Goal: Information Seeking & Learning: Learn about a topic

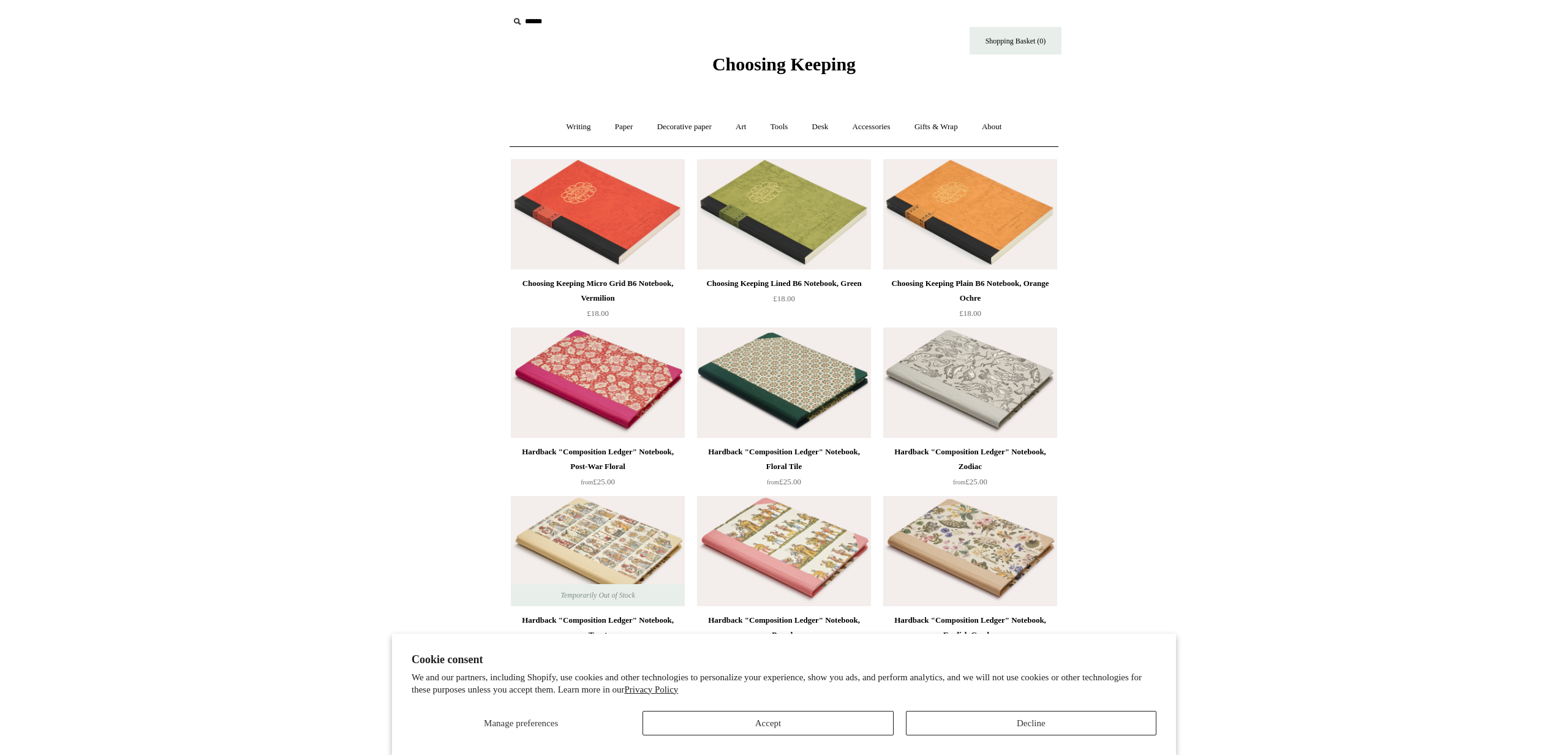
click at [952, 237] on img at bounding box center [970, 214] width 174 height 110
click at [765, 198] on img at bounding box center [784, 214] width 174 height 110
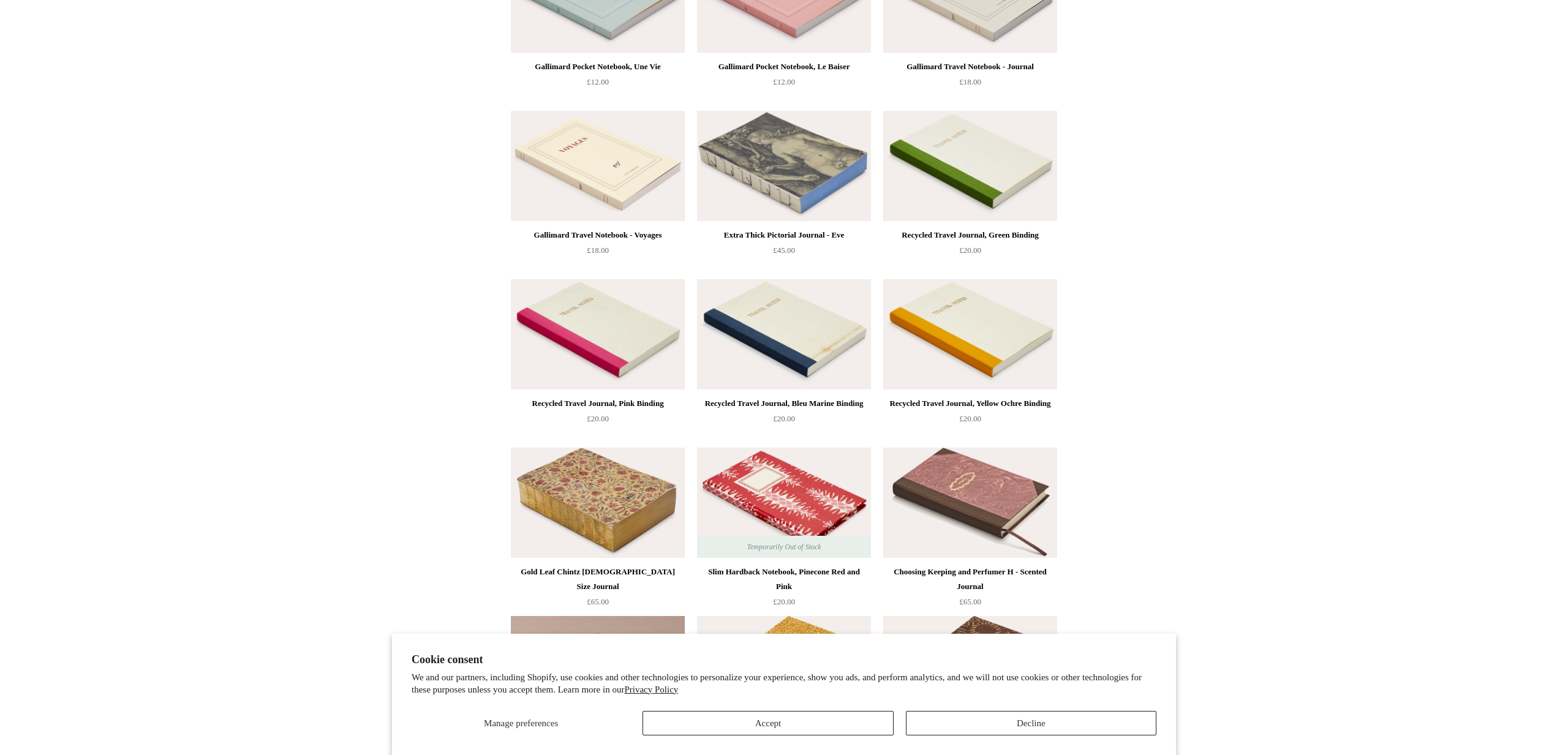
scroll to position [3924, 0]
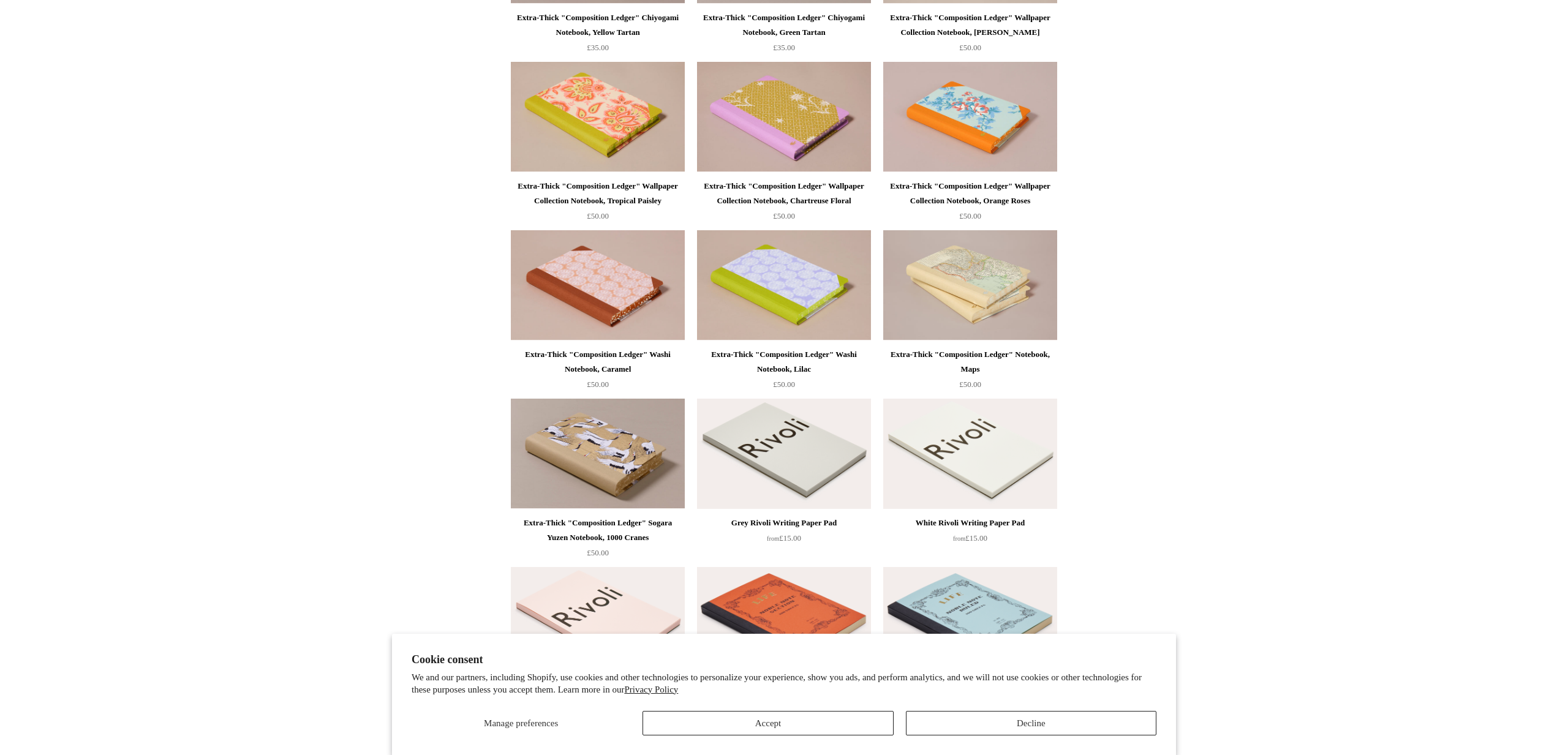
scroll to position [1204, 0]
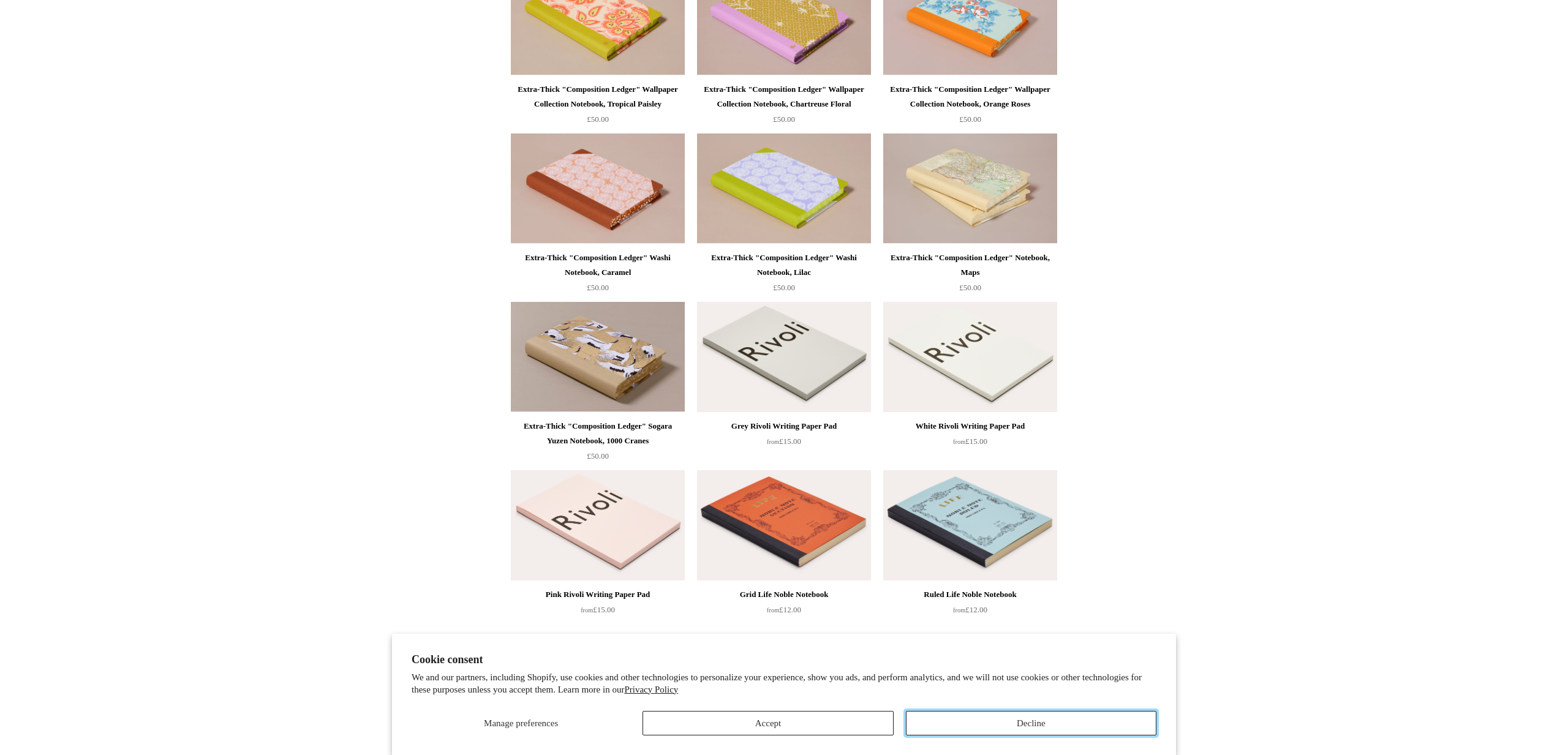
click at [1085, 724] on button "Decline" at bounding box center [1030, 722] width 251 height 25
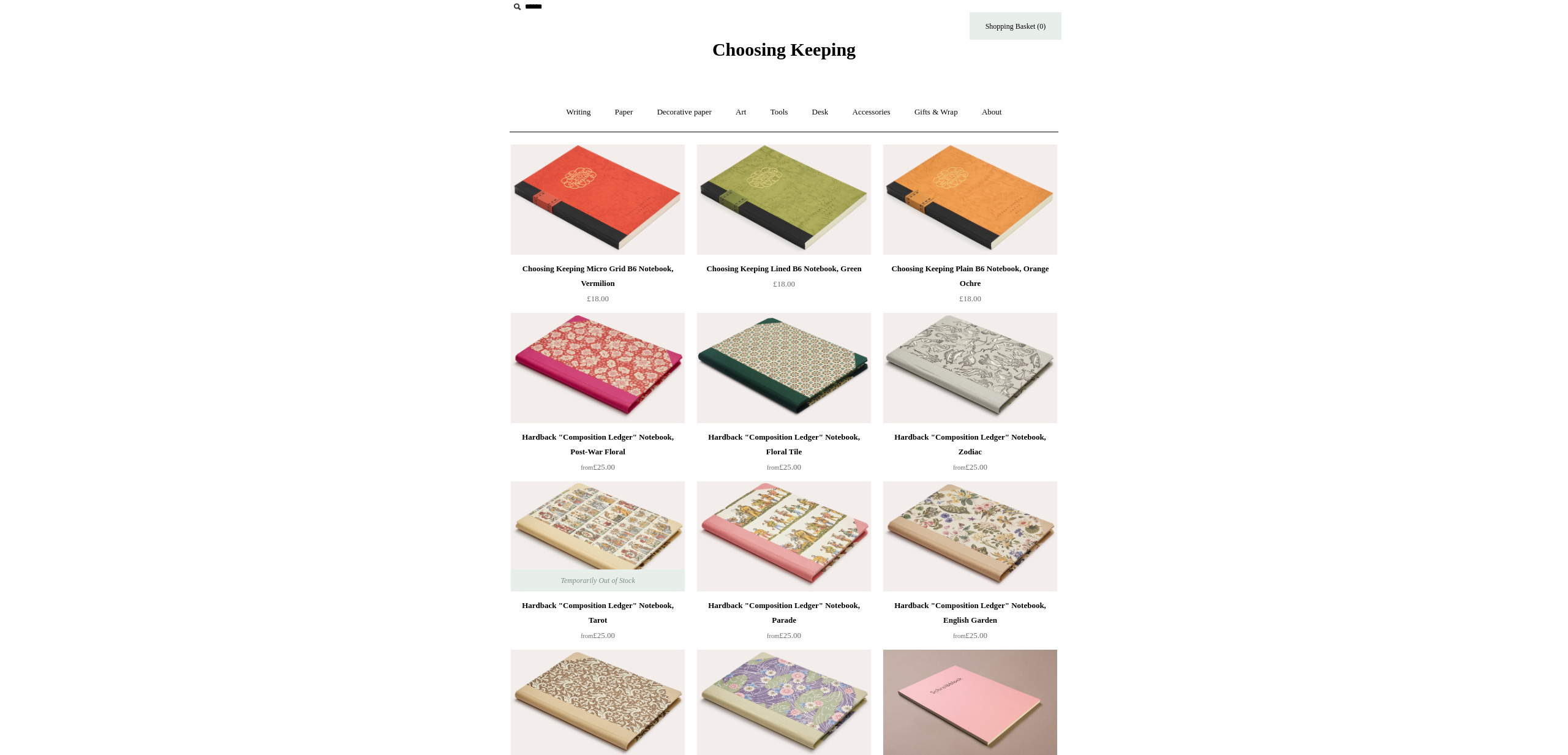
scroll to position [0, 0]
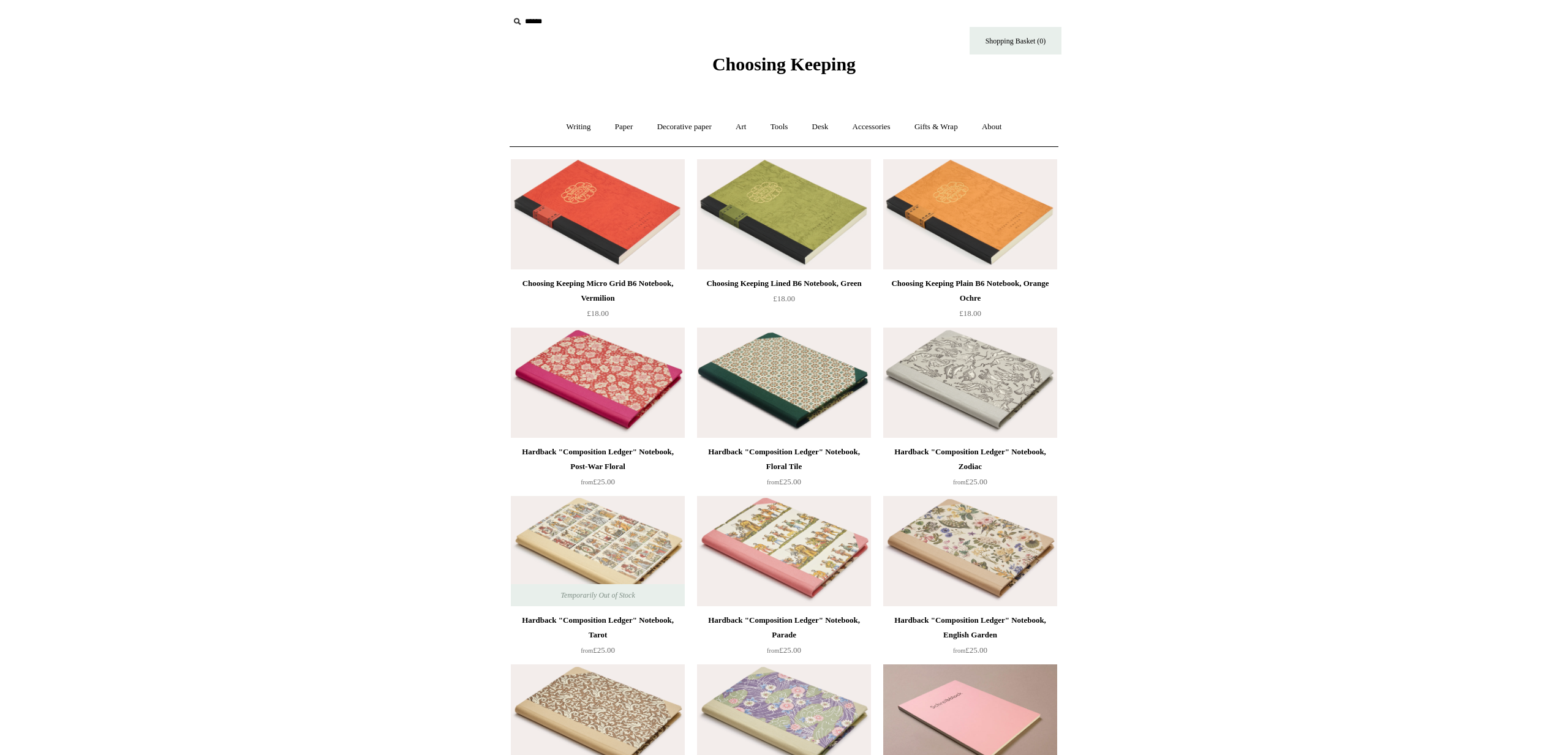
click at [773, 64] on span "Choosing Keeping" at bounding box center [784, 63] width 143 height 20
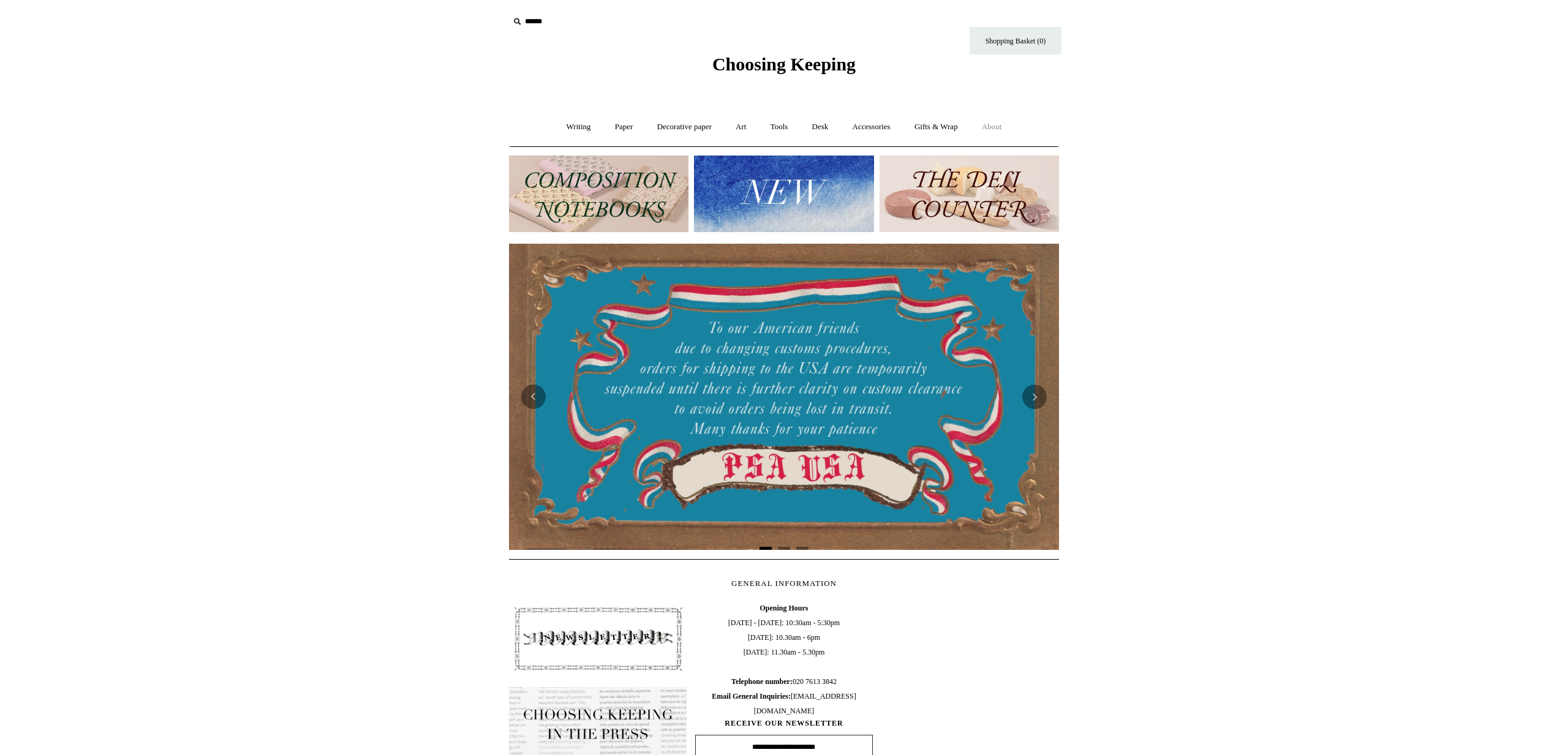
click at [1004, 123] on link "About +" at bounding box center [992, 127] width 42 height 33
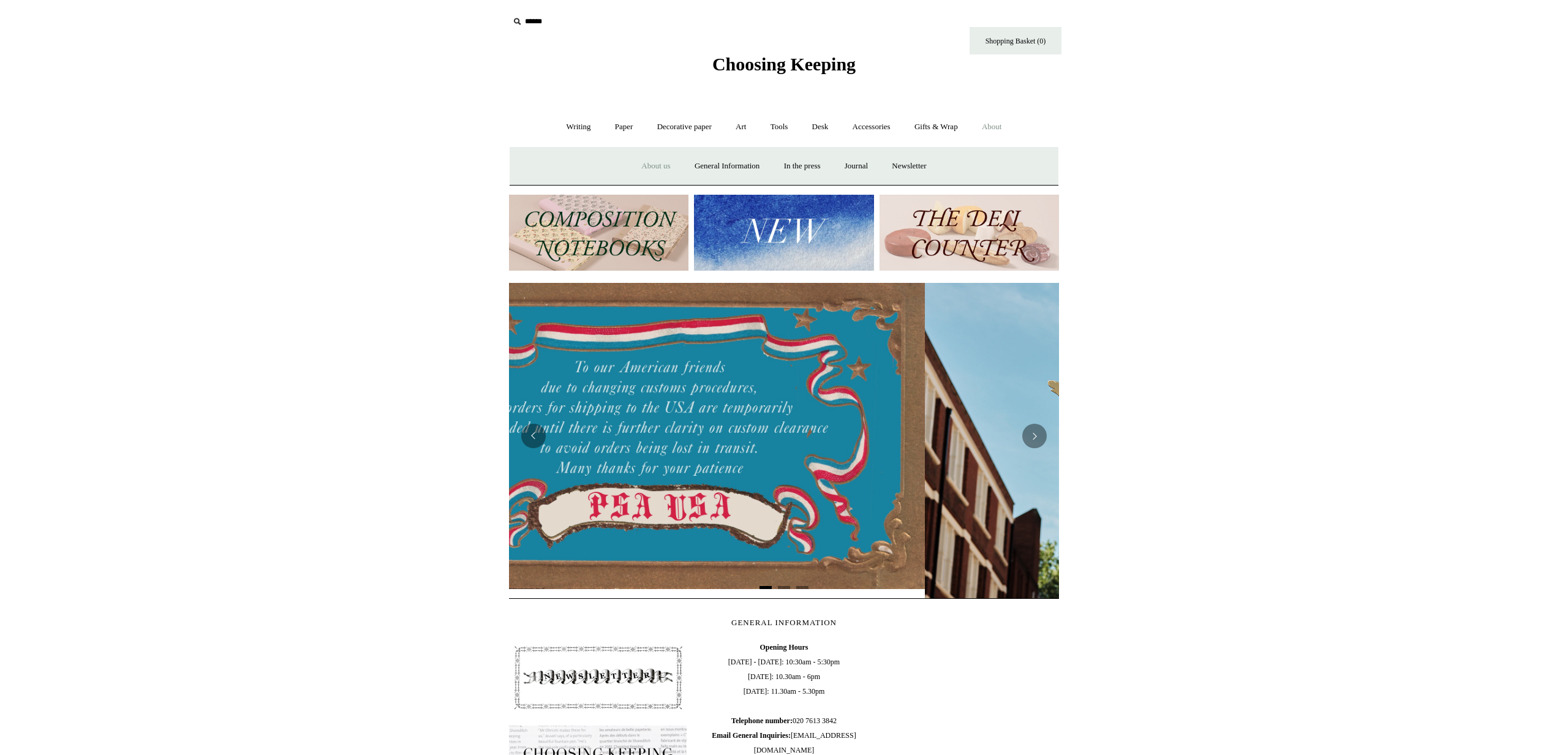
scroll to position [0, 465]
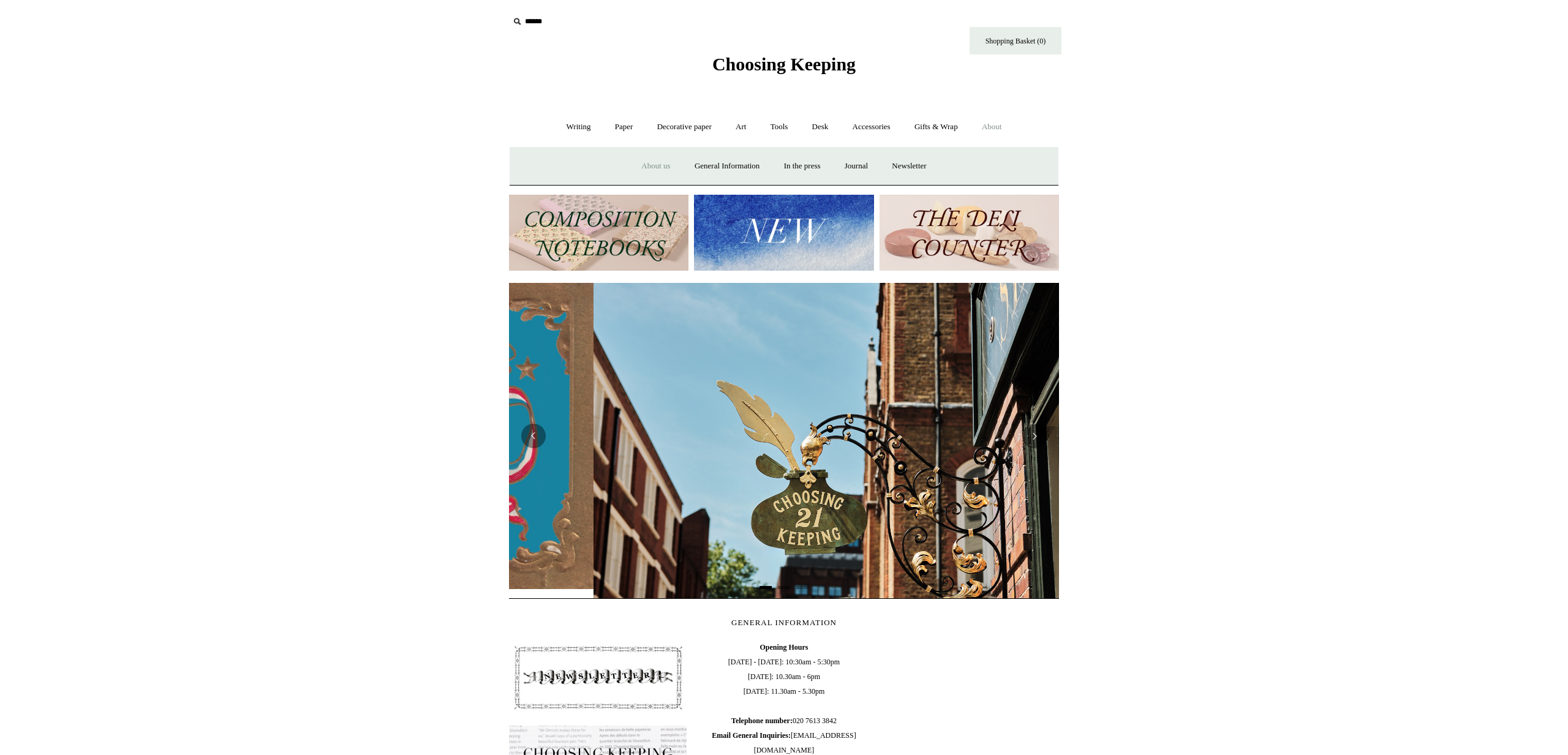
click at [645, 162] on link "About us" at bounding box center [656, 166] width 51 height 33
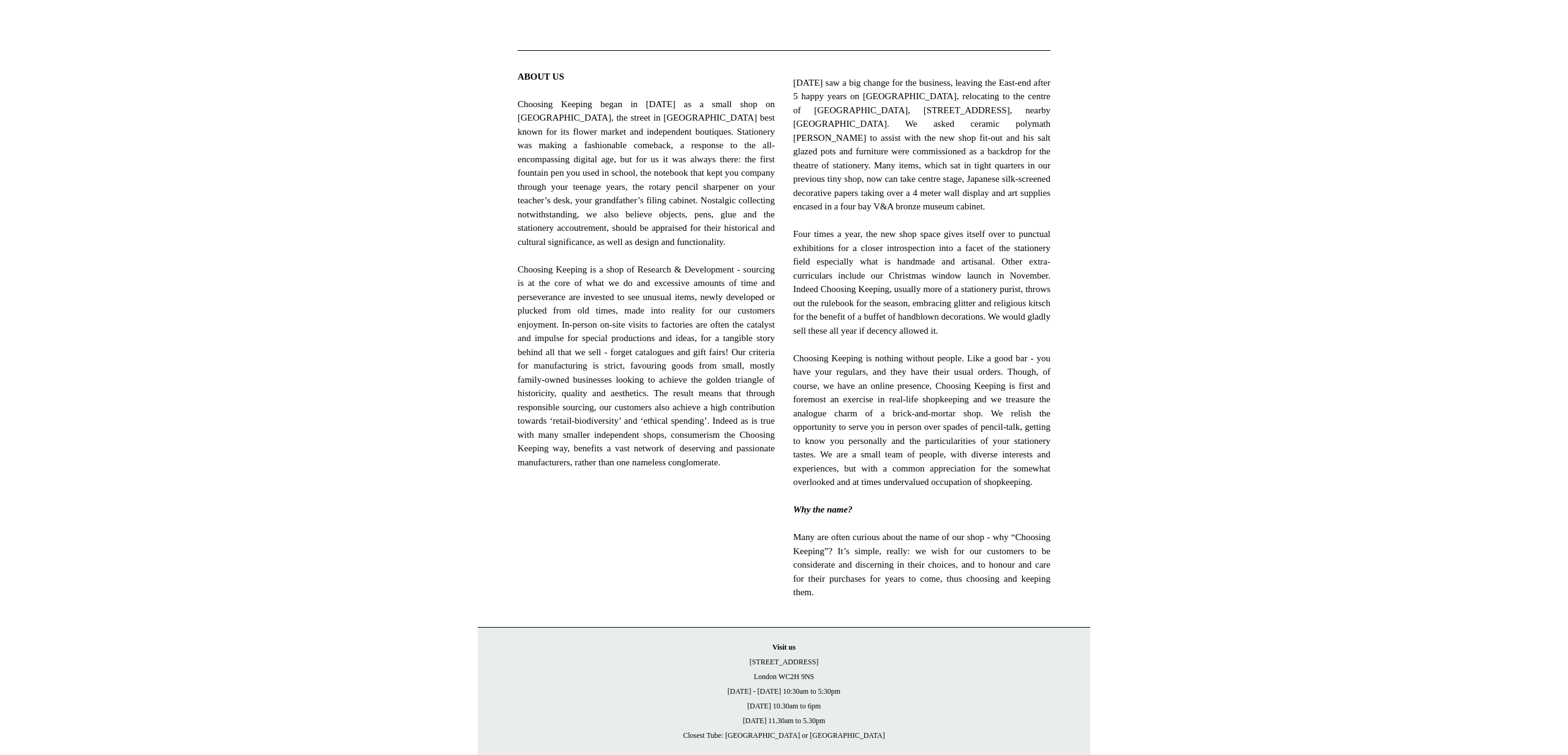
scroll to position [478, 0]
